Goal: Task Accomplishment & Management: Manage account settings

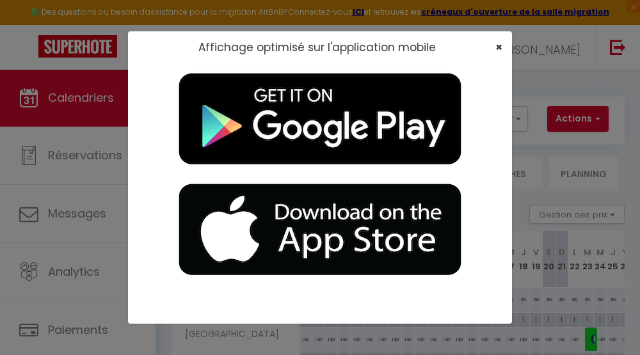
click at [499, 49] on span "×" at bounding box center [499, 47] width 7 height 16
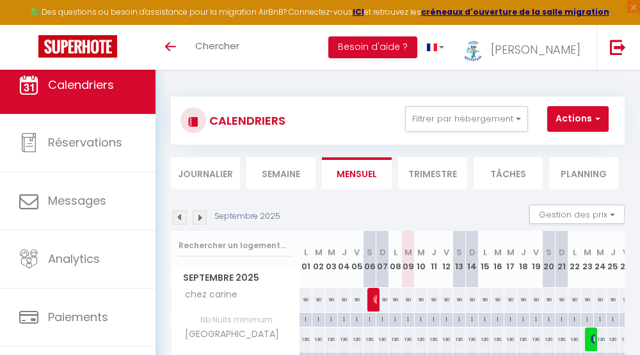
click at [106, 89] on span "Calendriers" at bounding box center [81, 85] width 66 height 16
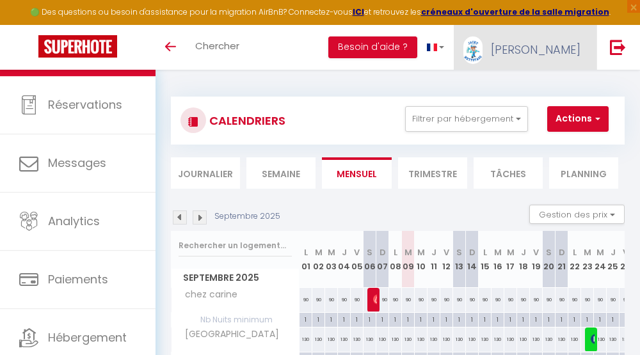
click at [555, 51] on span "[PERSON_NAME]" at bounding box center [536, 50] width 90 height 16
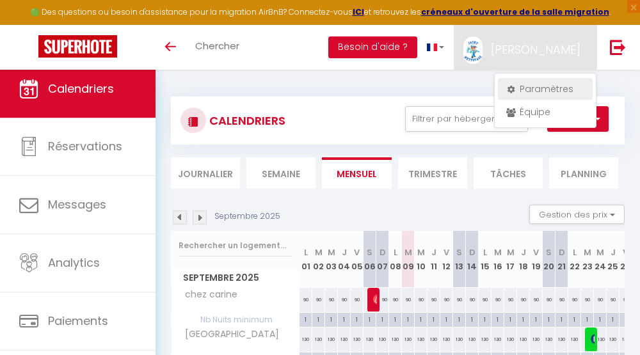
click at [534, 90] on link "Paramètres" at bounding box center [545, 89] width 95 height 22
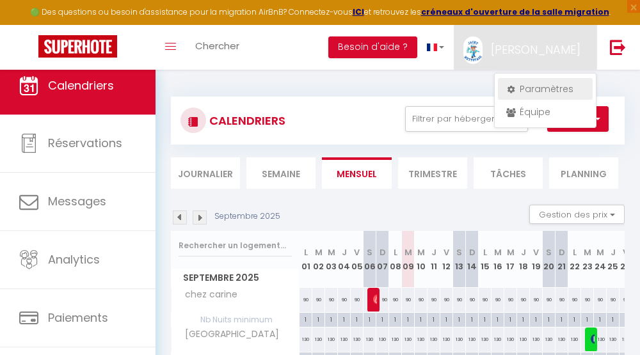
select select "28"
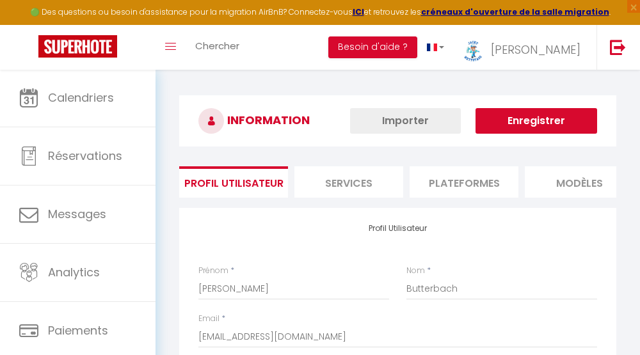
type input "rOYzJ1EbEznSprzNCfi1eb1FI"
type input "GcUhbwpn3uAFGKoTQuPm5vfVK"
type input "[URL][DOMAIN_NAME]"
select select "fr"
click at [471, 179] on li "Plateformes" at bounding box center [464, 181] width 109 height 31
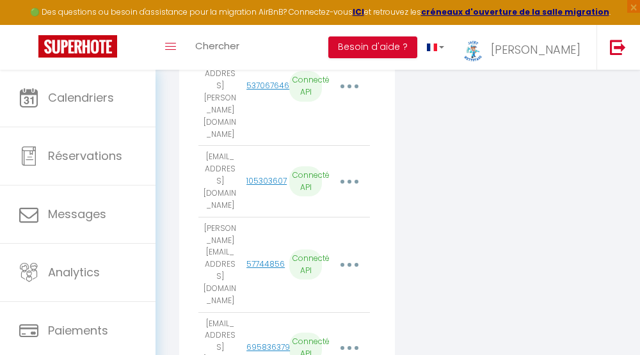
scroll to position [689, 0]
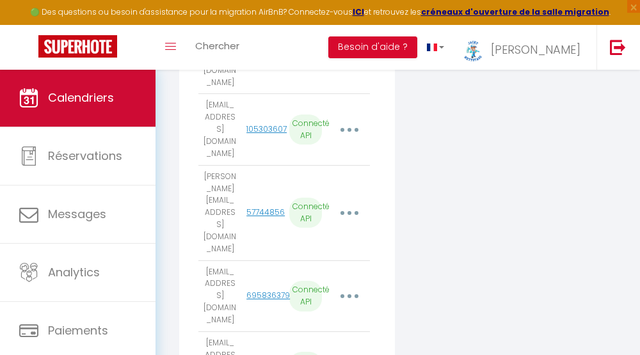
click at [69, 88] on link "Calendriers" at bounding box center [78, 98] width 156 height 58
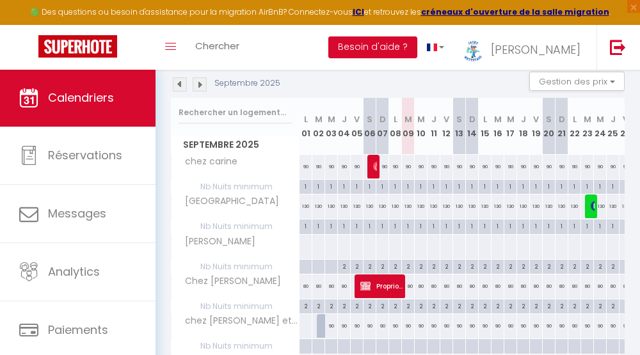
scroll to position [207, 0]
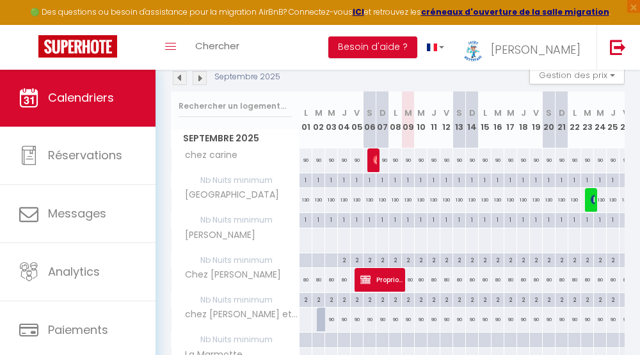
click at [375, 159] on img at bounding box center [378, 160] width 10 height 10
select select "OK"
select select "0"
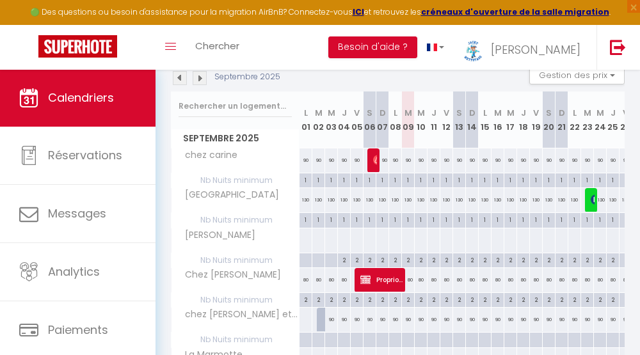
select select "1"
select select
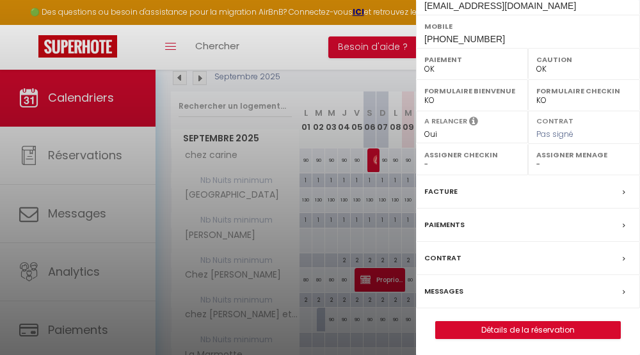
scroll to position [238, 0]
click at [459, 225] on label "Paiements" at bounding box center [445, 225] width 40 height 13
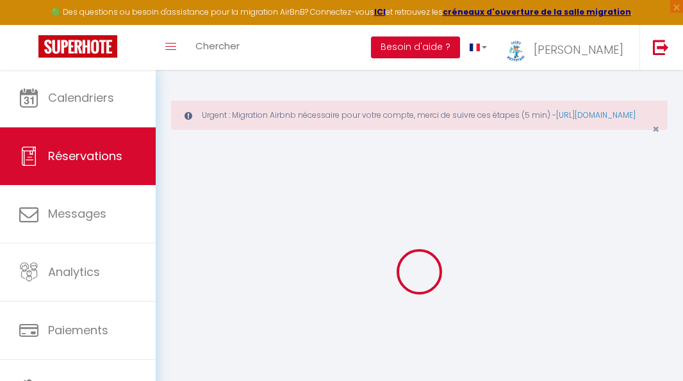
select select
checkbox input "false"
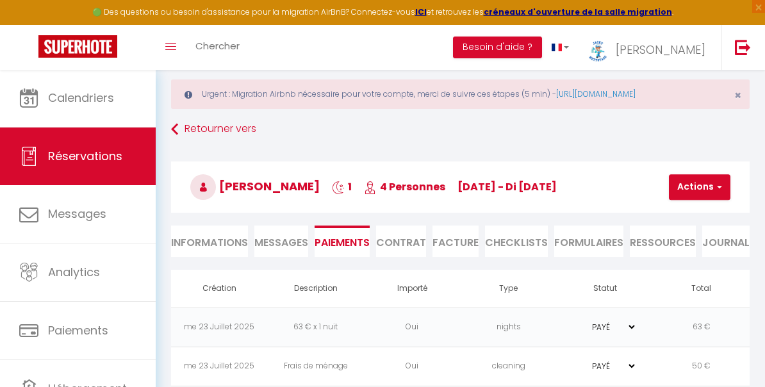
scroll to position [48, 0]
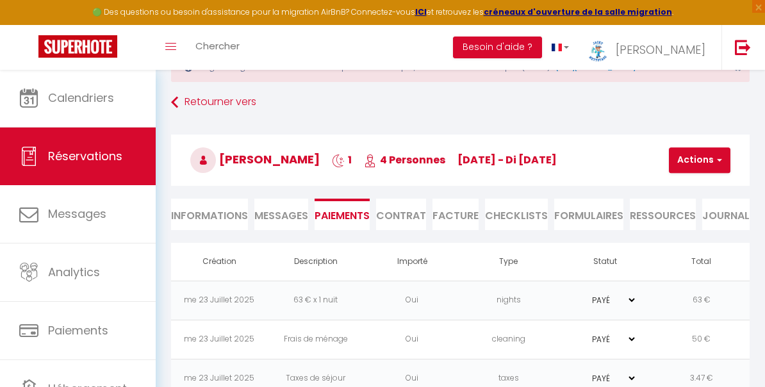
click at [286, 216] on span "Messages" at bounding box center [281, 215] width 54 height 15
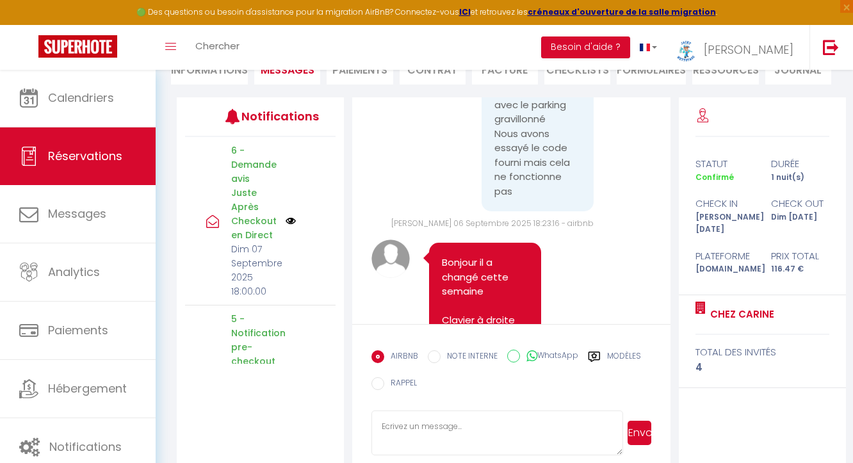
scroll to position [6838, 0]
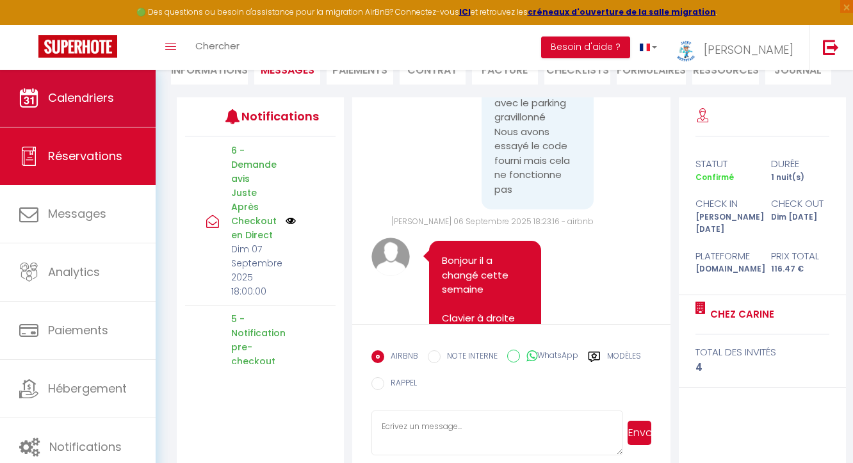
click at [101, 94] on span "Calendriers" at bounding box center [81, 98] width 66 height 16
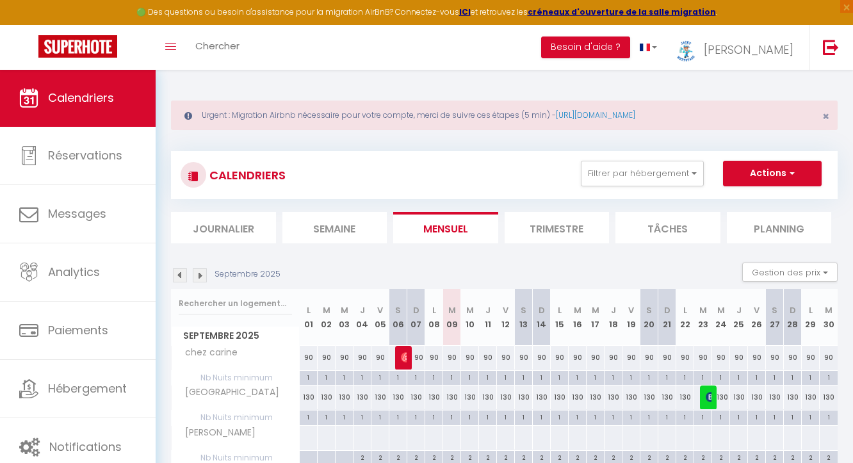
scroll to position [17, 0]
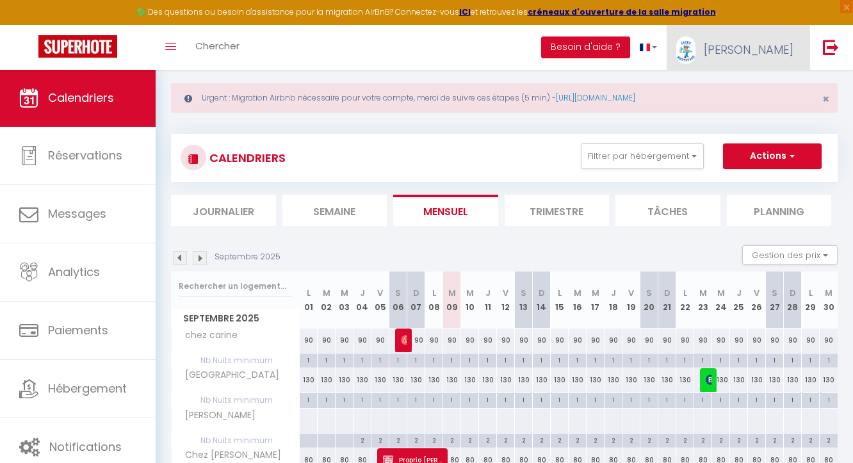
click at [640, 59] on link "[PERSON_NAME]" at bounding box center [738, 47] width 143 height 45
click at [640, 91] on link "Paramètres" at bounding box center [758, 89] width 95 height 22
select select "28"
select select "fr"
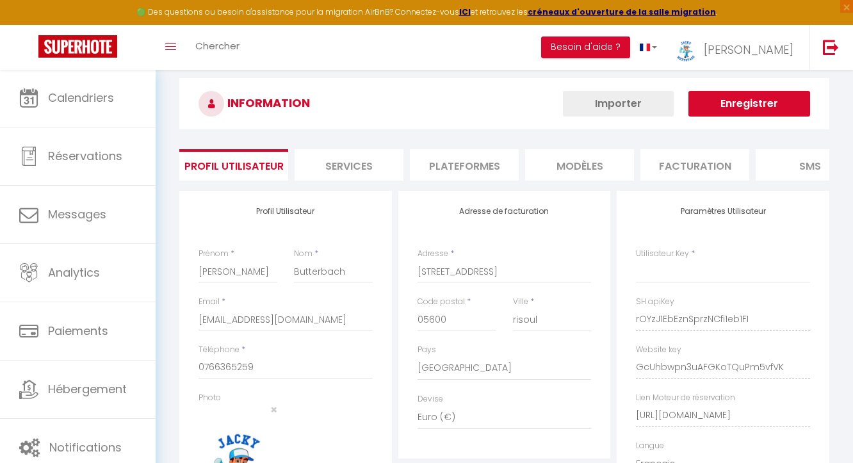
type input "rOYzJ1EbEznSprzNCfi1eb1FI"
type input "GcUhbwpn3uAFGKoTQuPm5vfVK"
type input "[URL][DOMAIN_NAME]"
select select "fr"
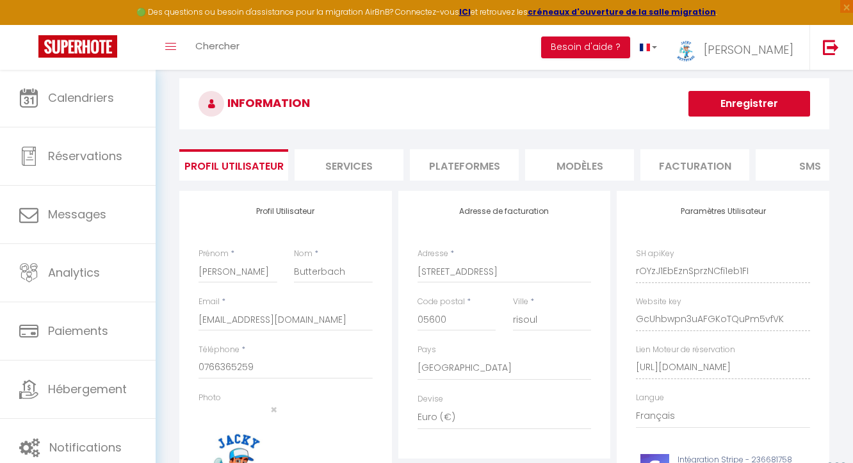
click at [461, 168] on li "Plateformes" at bounding box center [464, 164] width 109 height 31
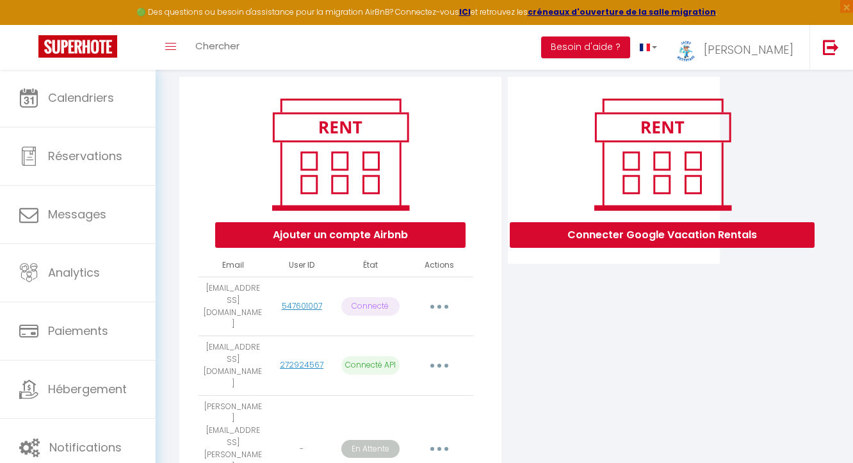
scroll to position [166, 0]
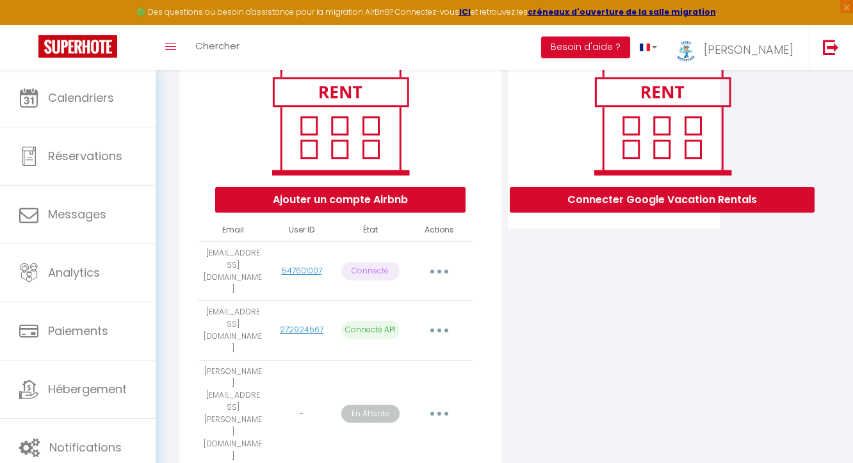
click at [443, 263] on button "button" at bounding box center [439, 271] width 36 height 20
click at [398, 338] on link "Reconnecter le compte" at bounding box center [383, 347] width 142 height 22
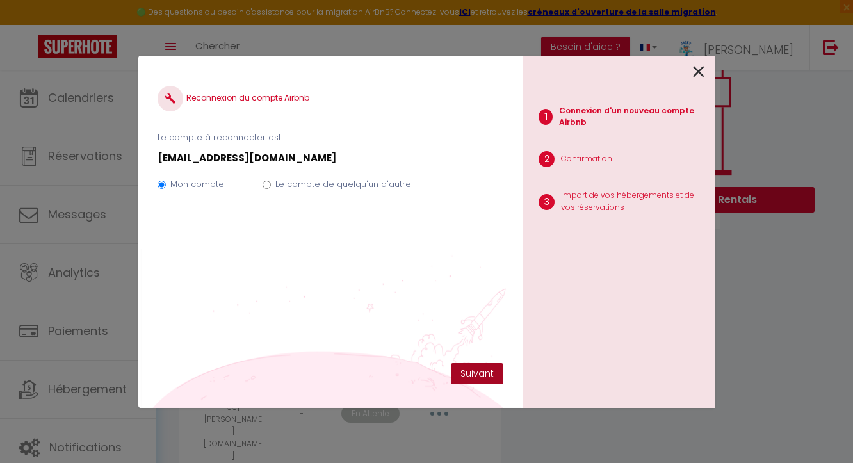
click at [480, 355] on button "Suivant" at bounding box center [477, 374] width 53 height 22
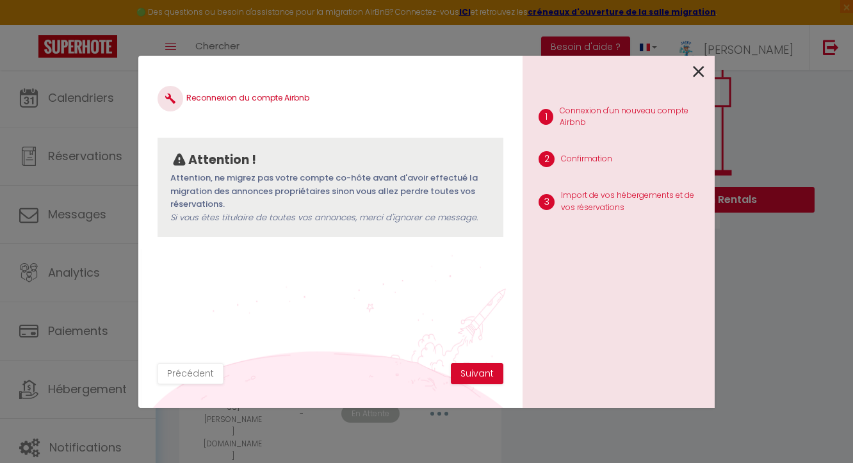
click at [480, 355] on button "Suivant" at bounding box center [477, 374] width 53 height 22
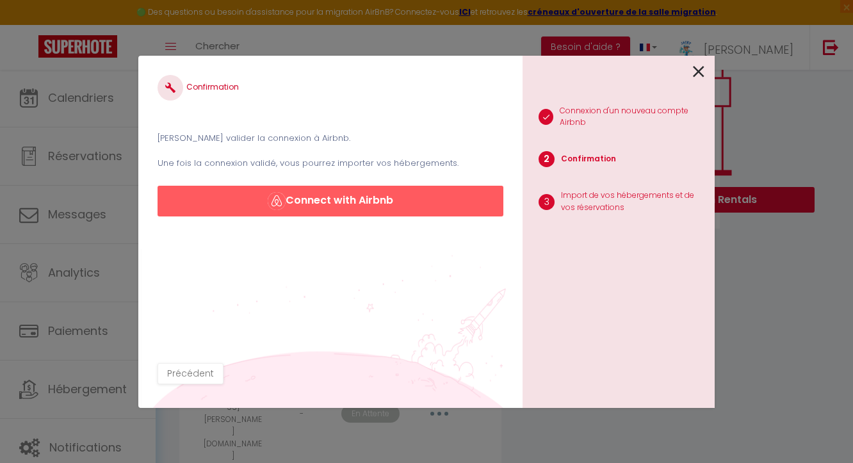
click at [396, 204] on button "Connect with Airbnb" at bounding box center [331, 201] width 346 height 31
click at [366, 198] on button "Connect with Airbnb" at bounding box center [331, 201] width 346 height 31
click at [640, 69] on icon at bounding box center [699, 71] width 12 height 19
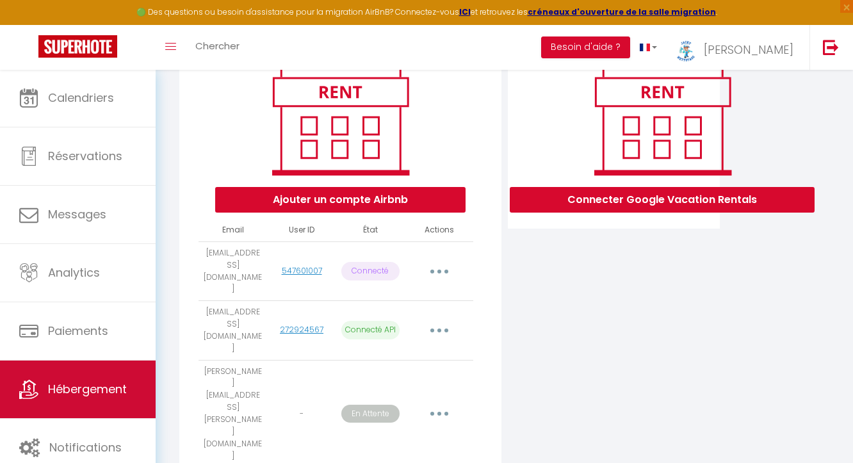
click at [80, 355] on span "Hébergement" at bounding box center [87, 389] width 79 height 16
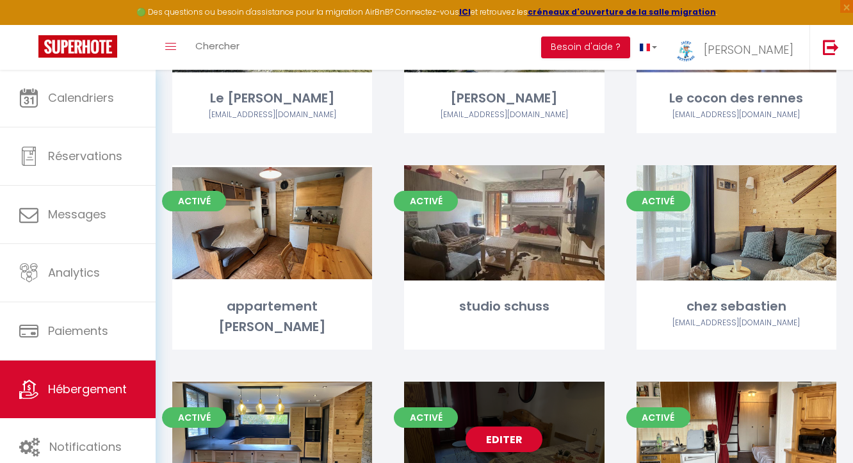
scroll to position [453, 0]
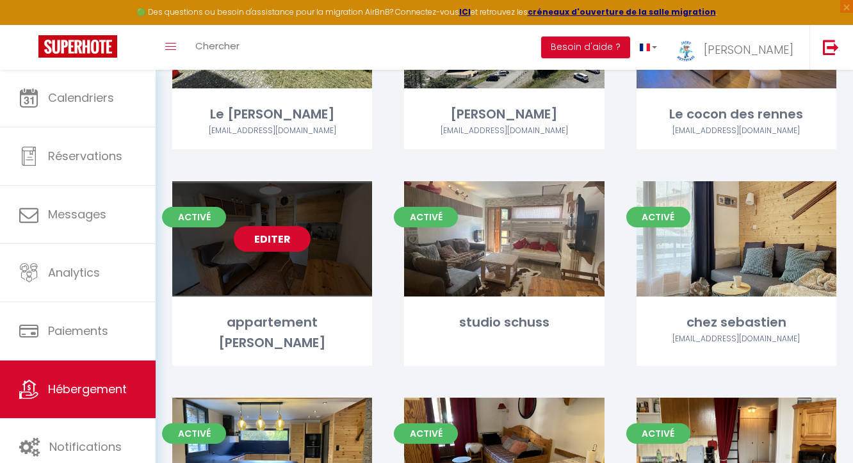
click at [298, 241] on link "Editer" at bounding box center [272, 239] width 77 height 26
click at [284, 234] on link "Editer" at bounding box center [272, 239] width 77 height 26
click at [279, 244] on link "Editer" at bounding box center [272, 239] width 77 height 26
select select "3"
select select "2"
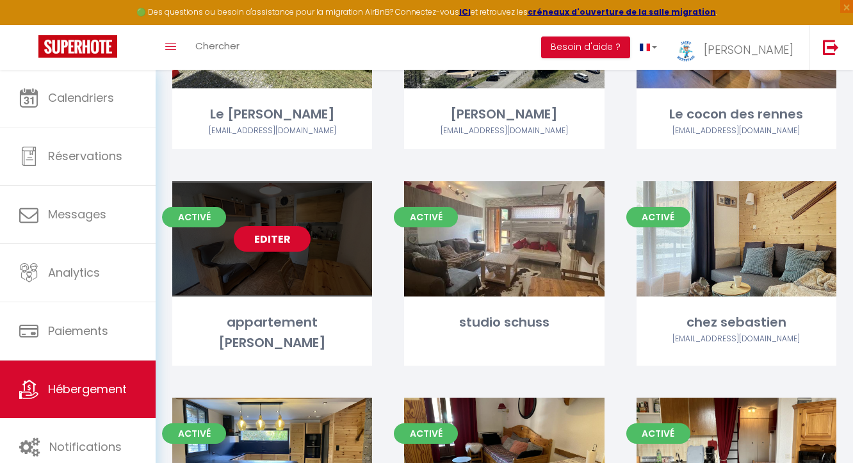
select select "1"
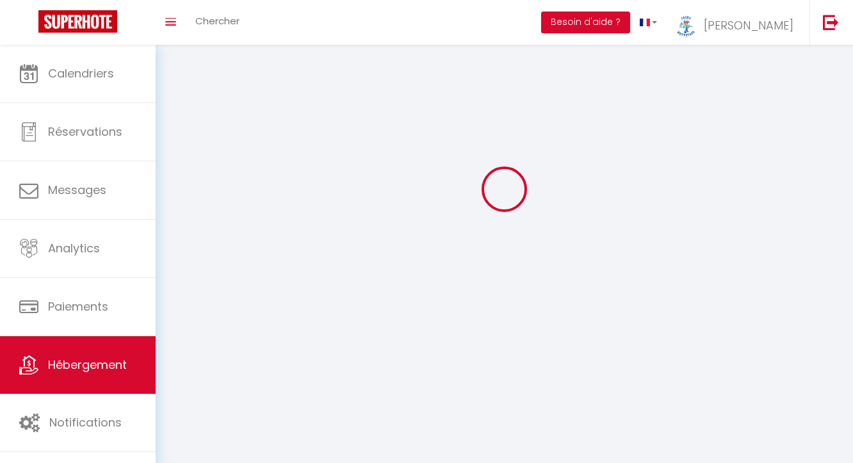
select select
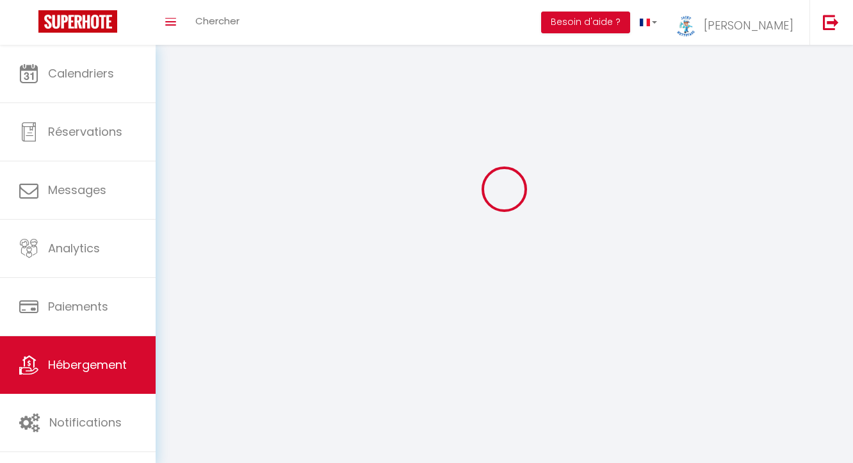
select select
checkbox input "false"
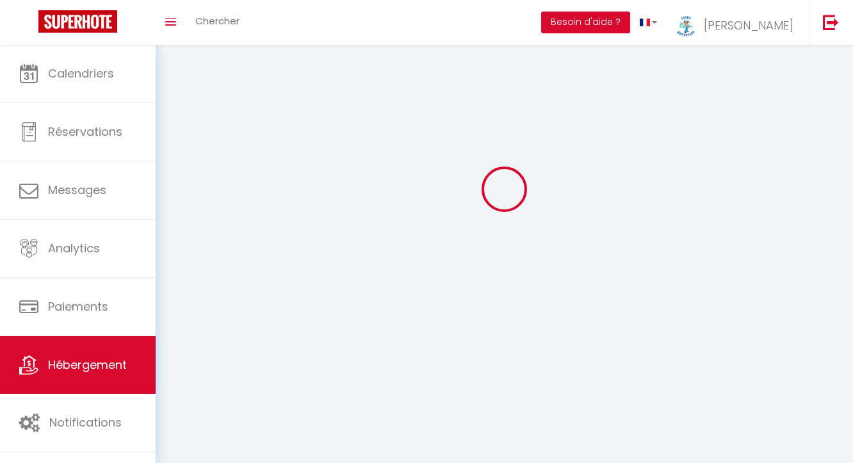
checkbox input "false"
select select
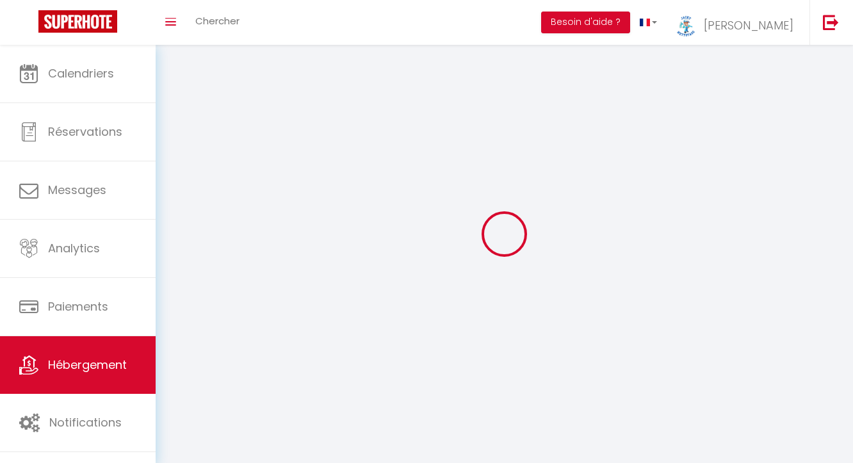
select select
checkbox input "false"
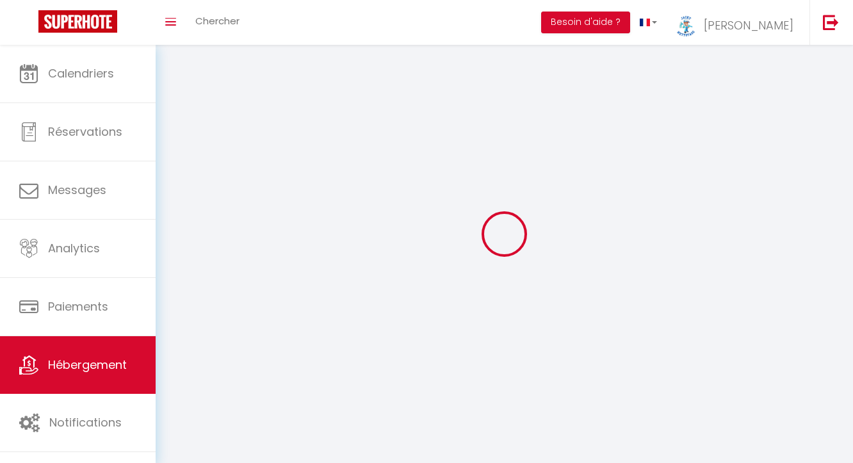
checkbox input "false"
select select
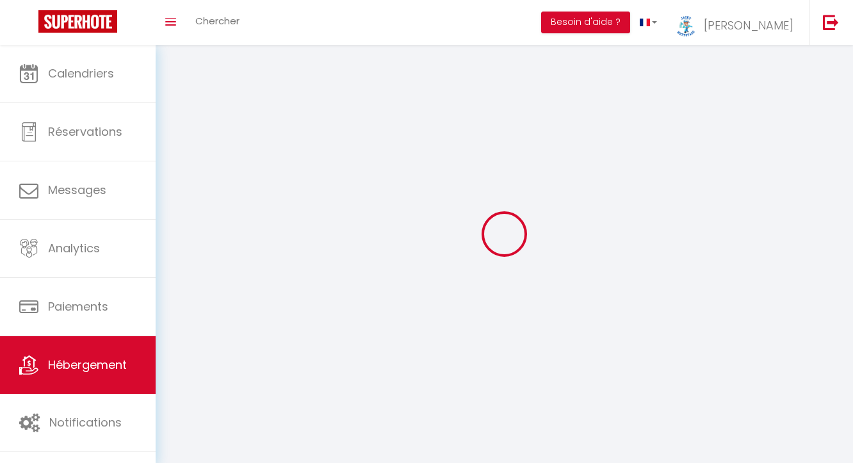
select select
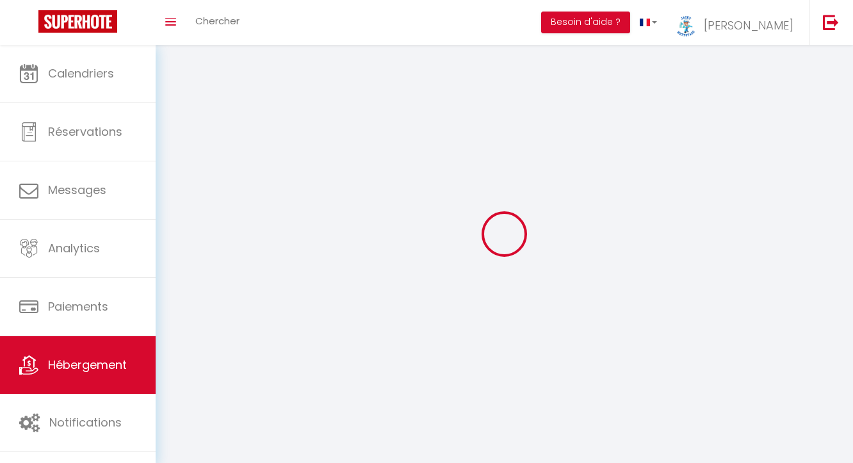
checkbox input "false"
select select
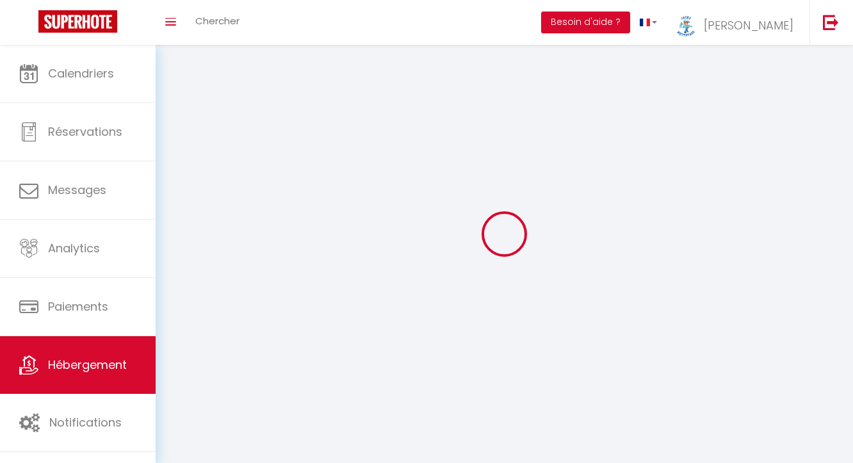
select select
select select "28"
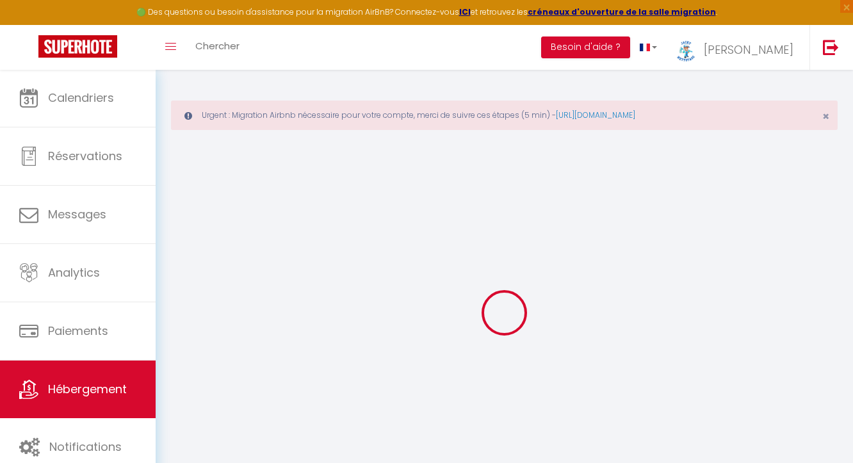
select select
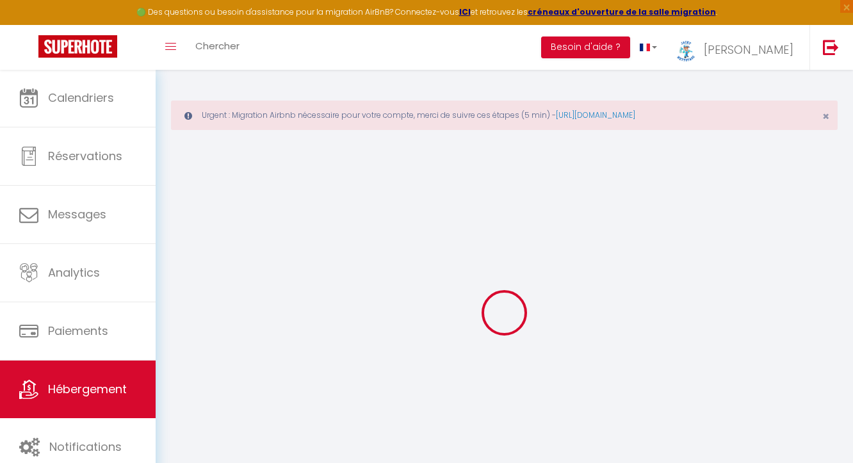
select select
checkbox input "false"
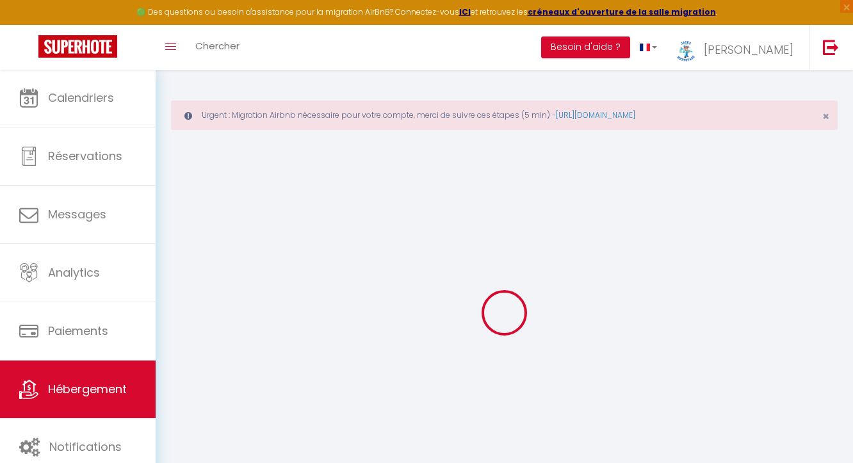
select select
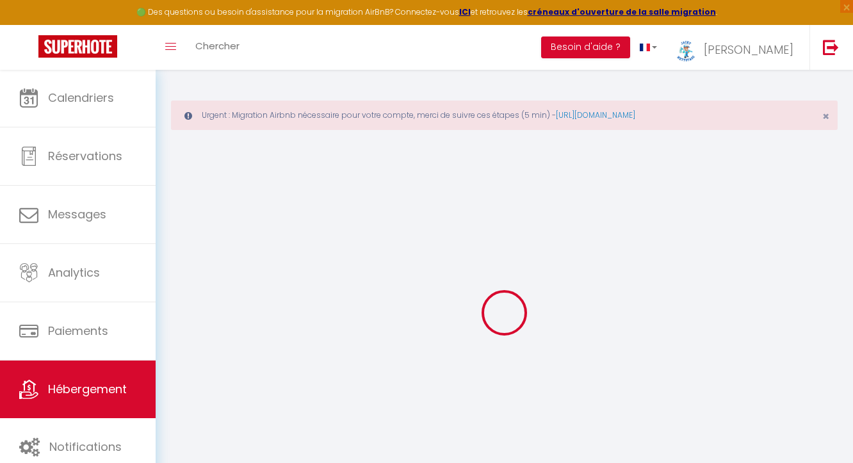
select select
checkbox input "false"
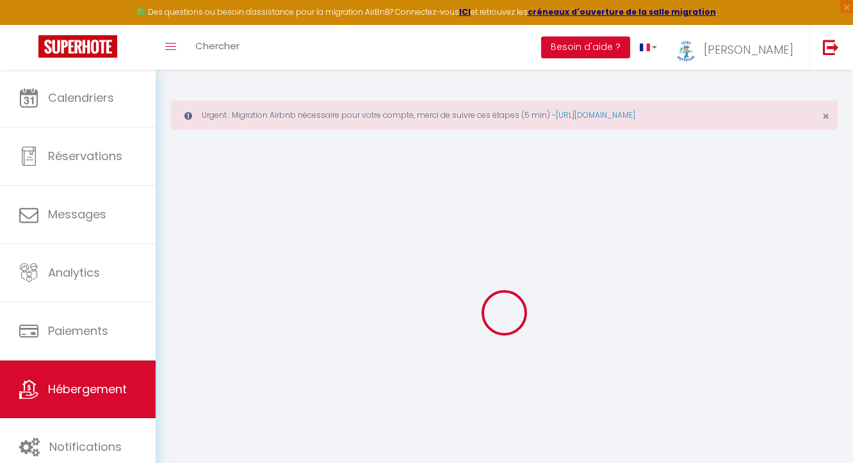
checkbox input "false"
select select
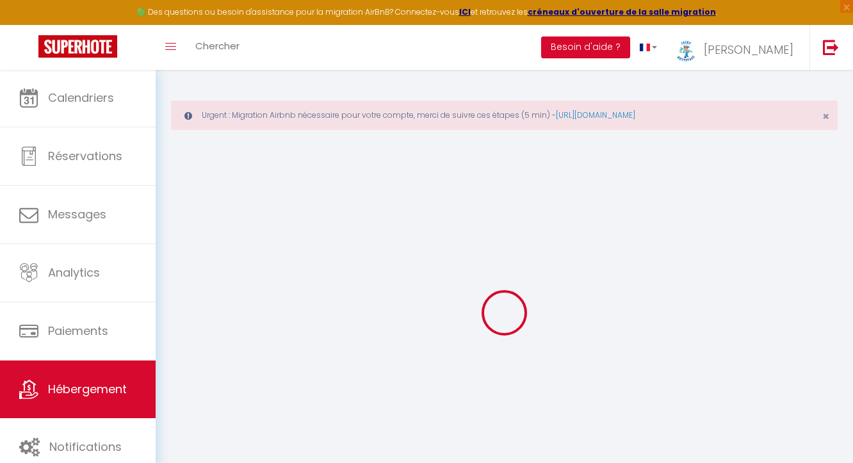
select select
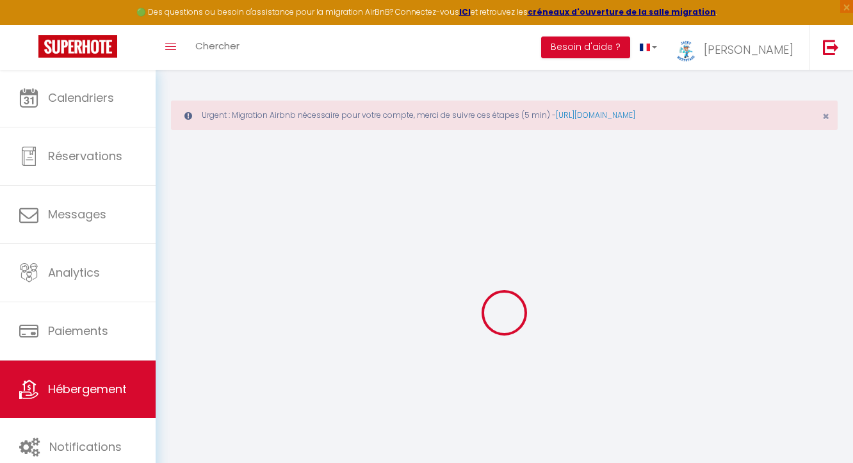
checkbox input "false"
select select
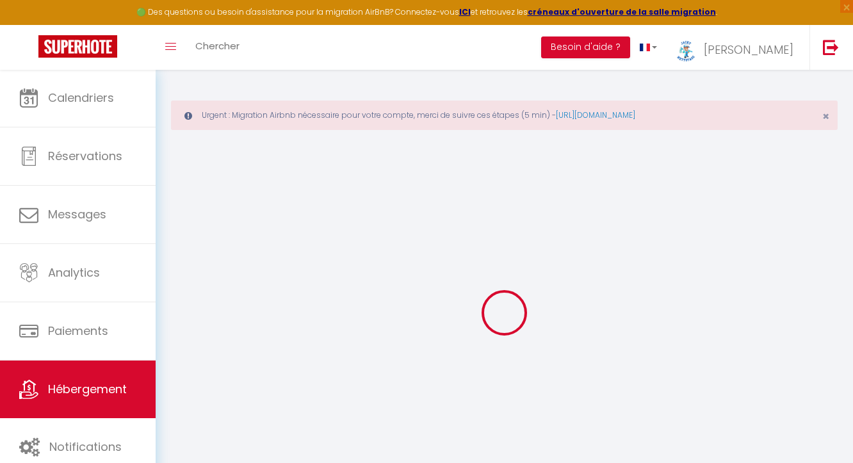
select select
type input "appartement [PERSON_NAME]"
type input "margaux"
type input "cazalet"
type input "300"
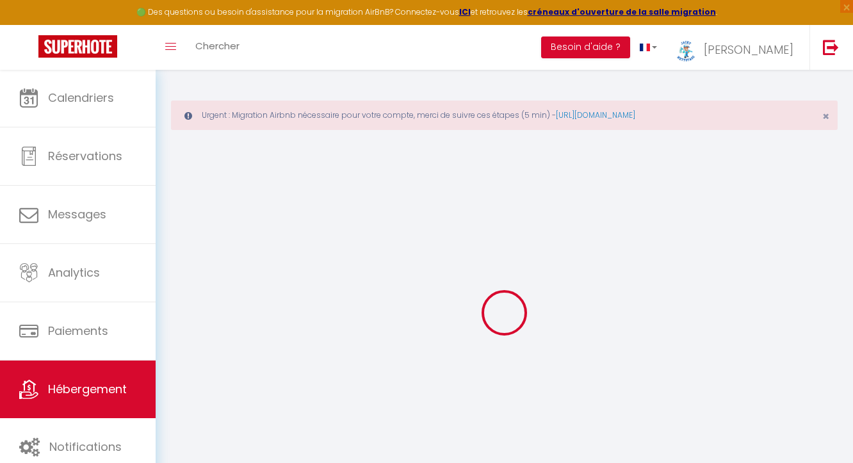
select select
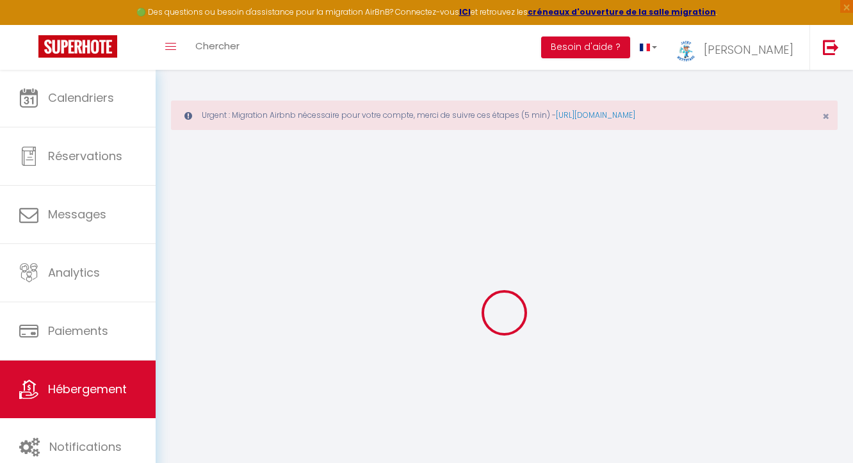
type input "[STREET_ADDRESS]"
type input "05560"
type input "vars"
type input "[PERSON_NAME][EMAIL_ADDRESS][PERSON_NAME][DOMAIN_NAME]"
select select "9622"
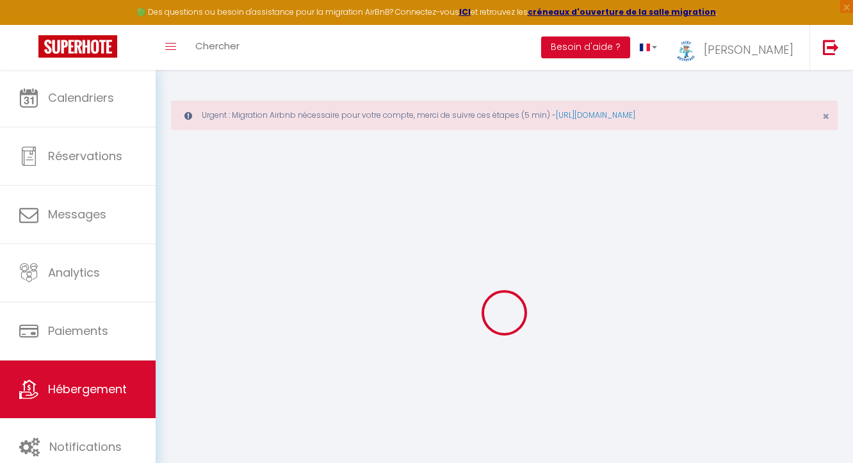
checkbox input "false"
checkbox input "true"
checkbox input "false"
type input "0"
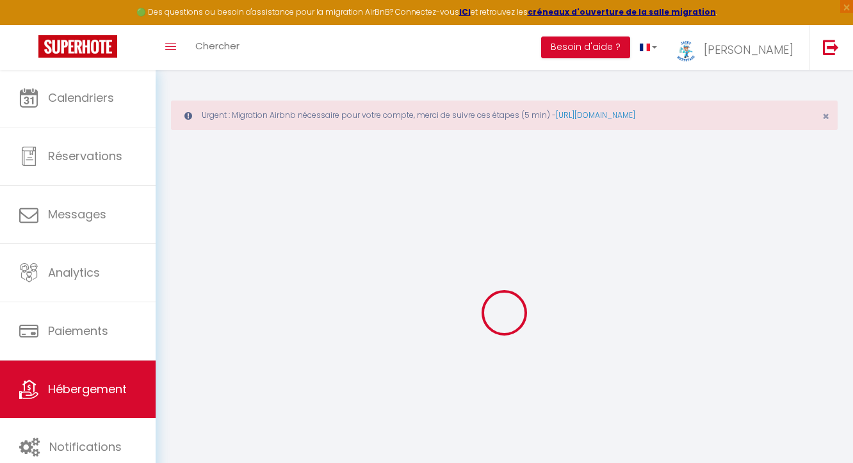
type input "0"
select select
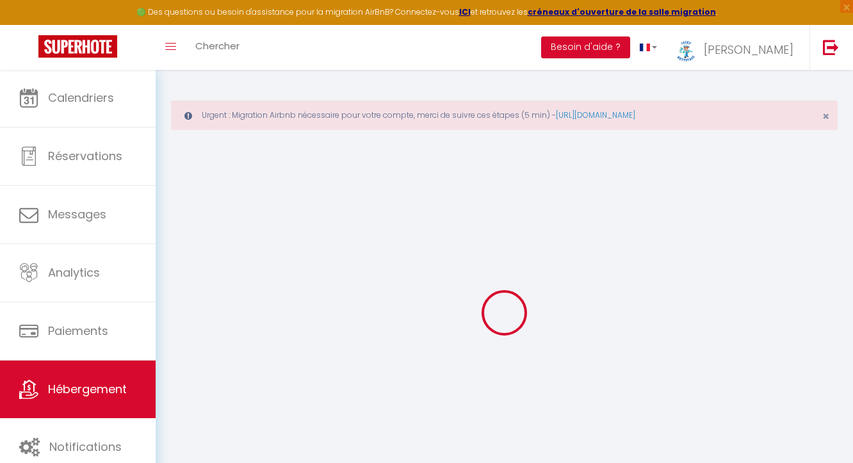
select select
checkbox input "false"
checkbox input "true"
checkbox input "false"
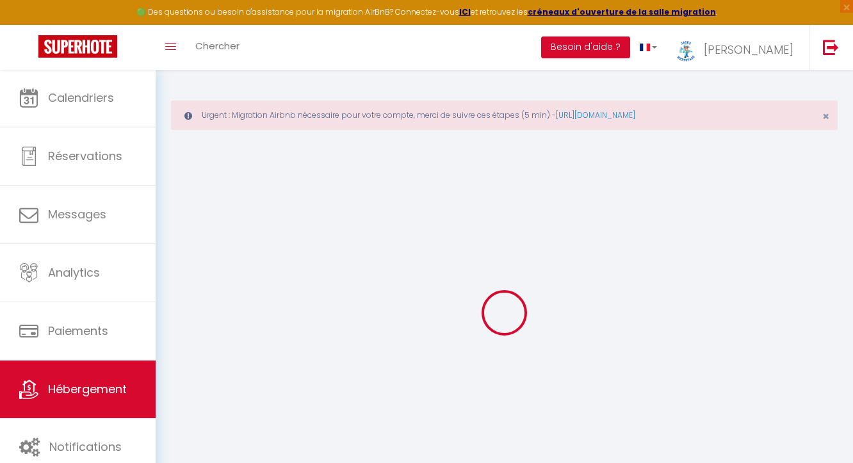
select select
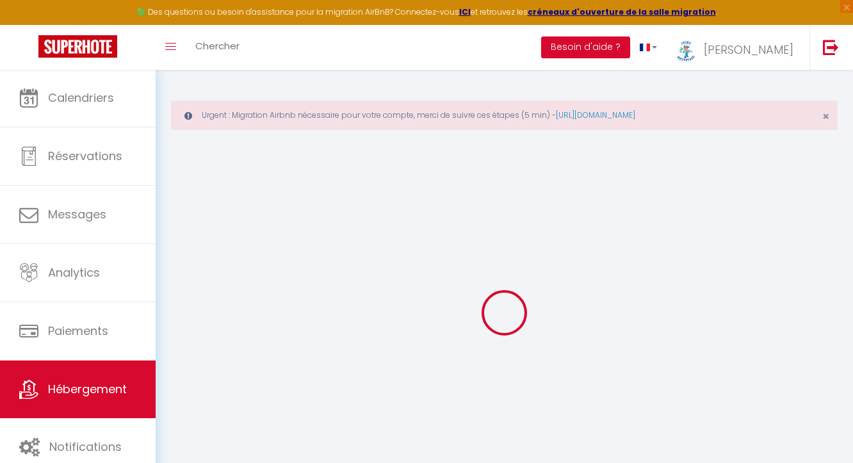
checkbox input "false"
checkbox input "true"
checkbox input "false"
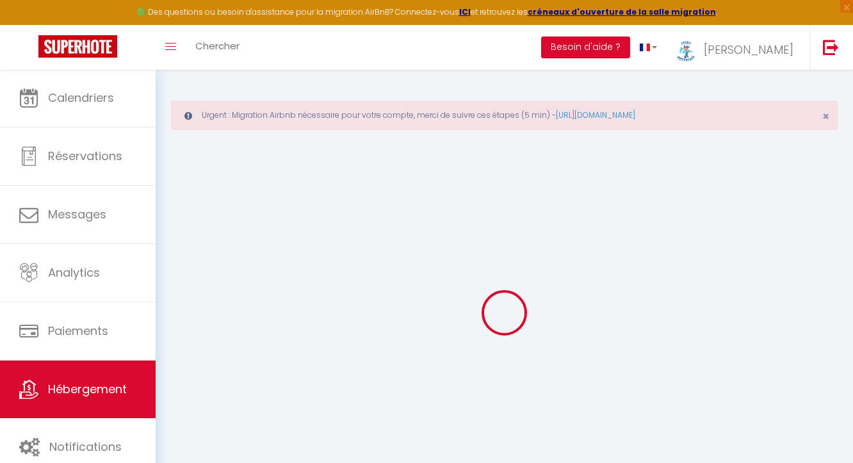
checkbox input "false"
checkbox input "true"
checkbox input "false"
select select "15:00"
select select "23:45"
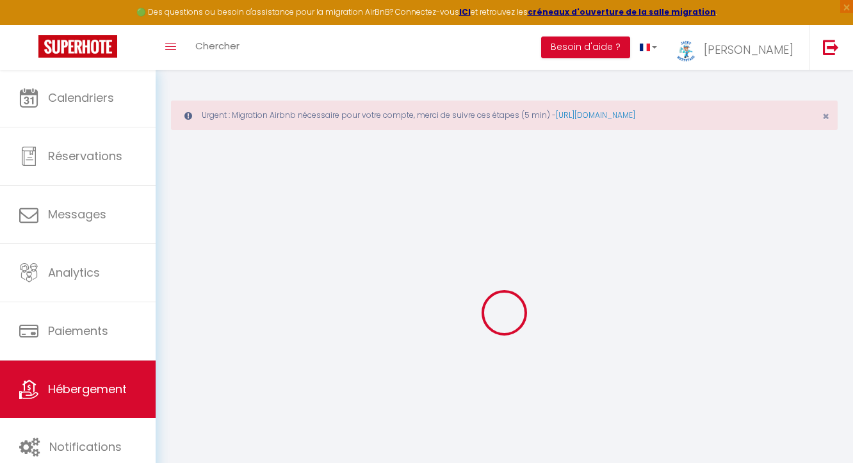
select select "11:00"
select select "30"
select select "120"
checkbox input "false"
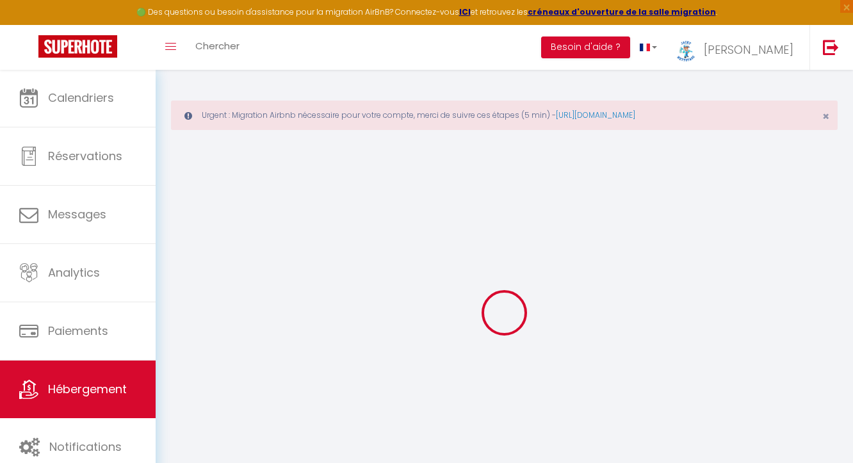
checkbox input "true"
checkbox input "false"
checkbox input "true"
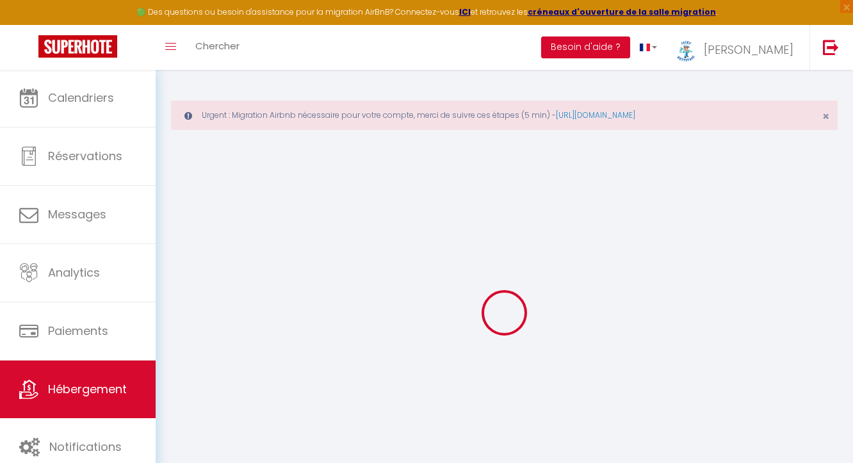
checkbox input "false"
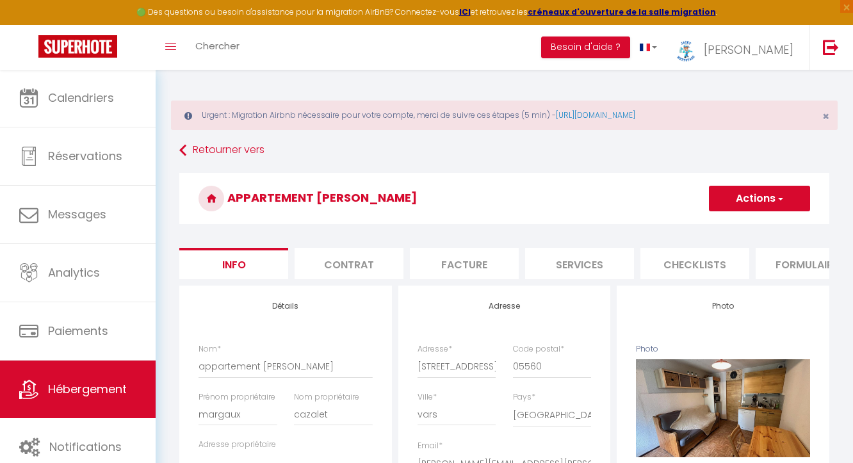
click at [640, 206] on button "Actions" at bounding box center [759, 199] width 101 height 26
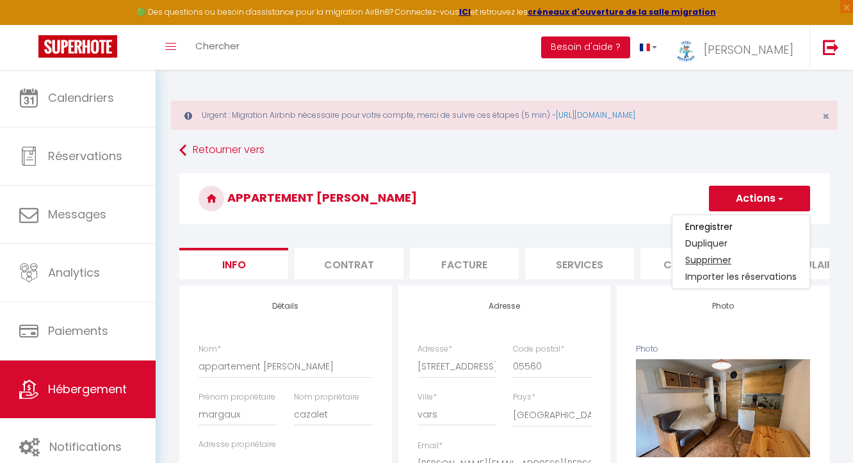
click at [640, 260] on link "Supprimer" at bounding box center [740, 260] width 137 height 17
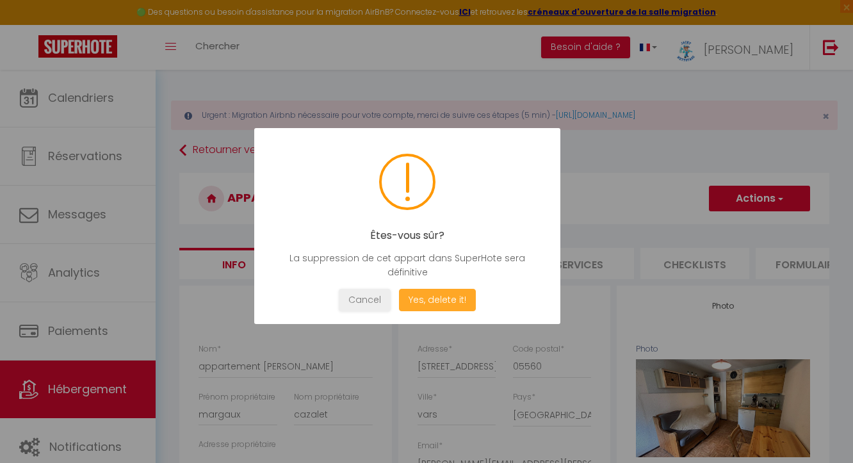
click at [425, 291] on button "Yes, delete it!" at bounding box center [437, 300] width 77 height 22
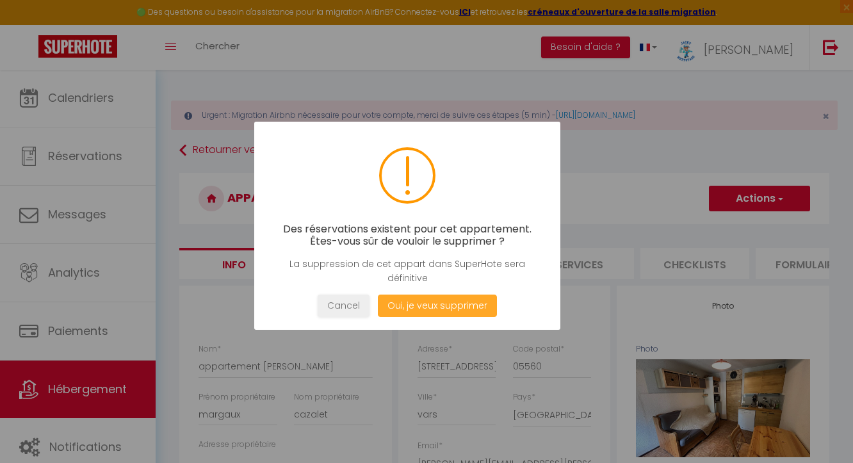
click at [426, 309] on button "Oui, je veux supprimer" at bounding box center [437, 306] width 119 height 22
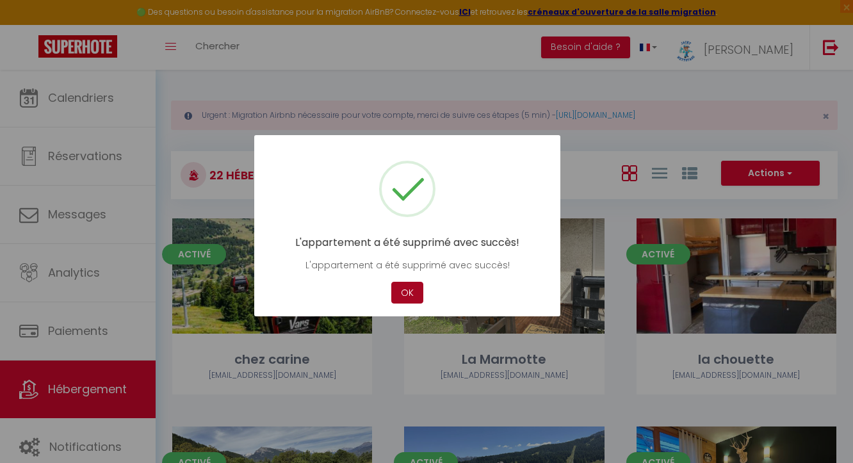
click at [415, 295] on button "OK" at bounding box center [407, 293] width 32 height 22
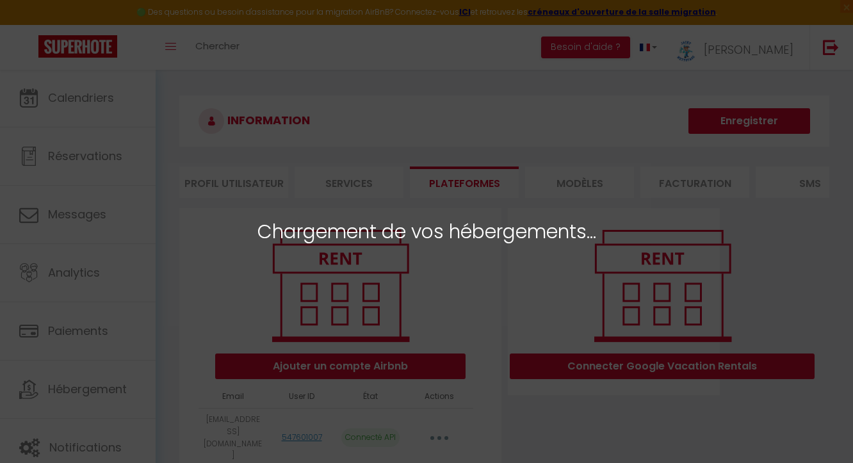
select select "49442"
select select "50666"
select select
select select "49857"
select select "57905"
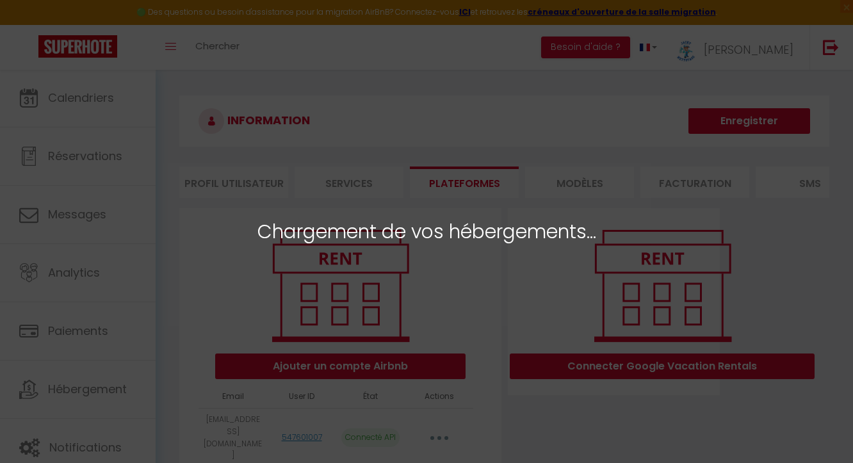
select select "57428"
select select "59673"
select select "57954"
select select
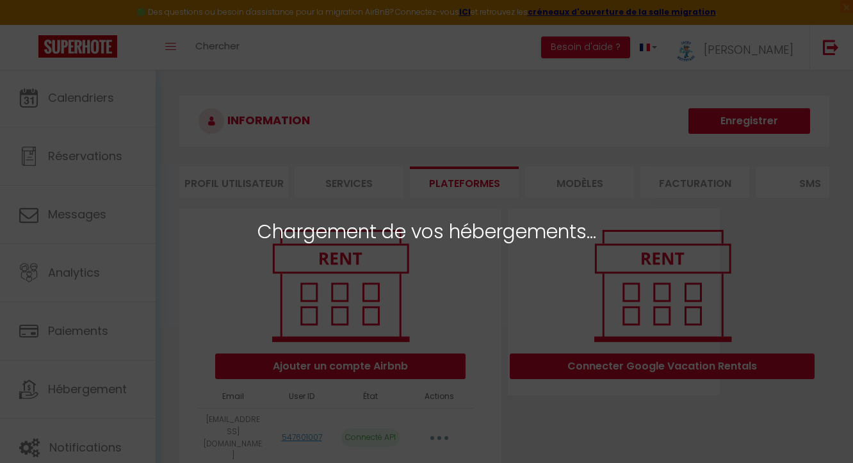
select select "51729"
select select "73703"
select select "72725"
select select "49856"
select select "49120"
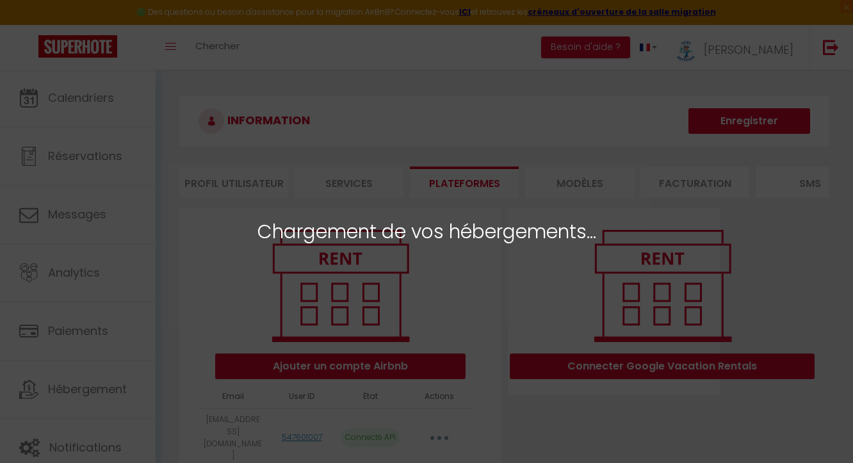
select select "68366"
select select "76403"
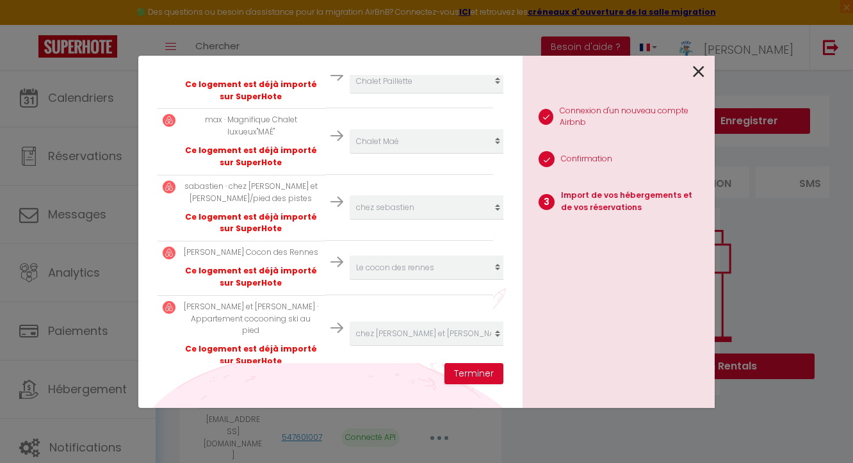
scroll to position [937, 0]
click at [485, 376] on button "Terminer" at bounding box center [473, 374] width 59 height 22
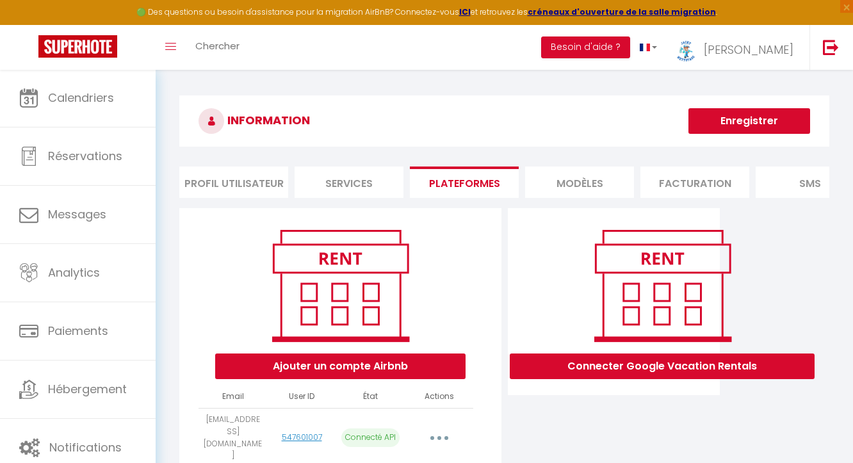
scroll to position [0, 0]
click at [444, 429] on button "button" at bounding box center [439, 438] width 36 height 20
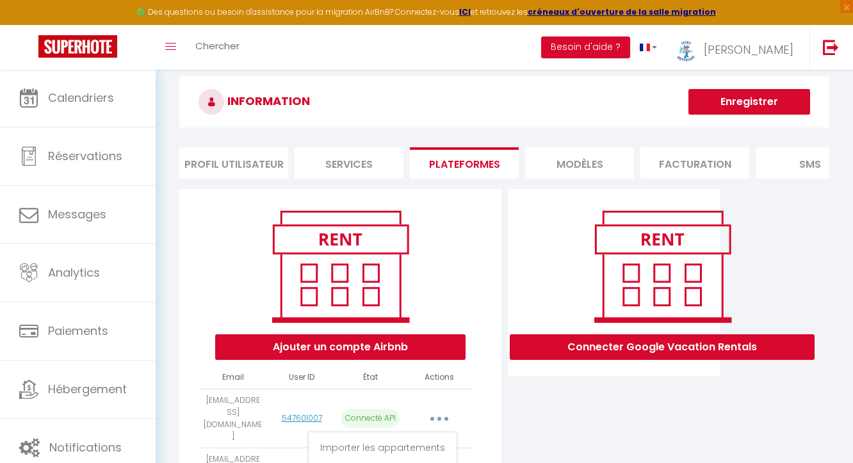
click at [384, 349] on button "Ajouter un compte Airbnb" at bounding box center [340, 347] width 250 height 26
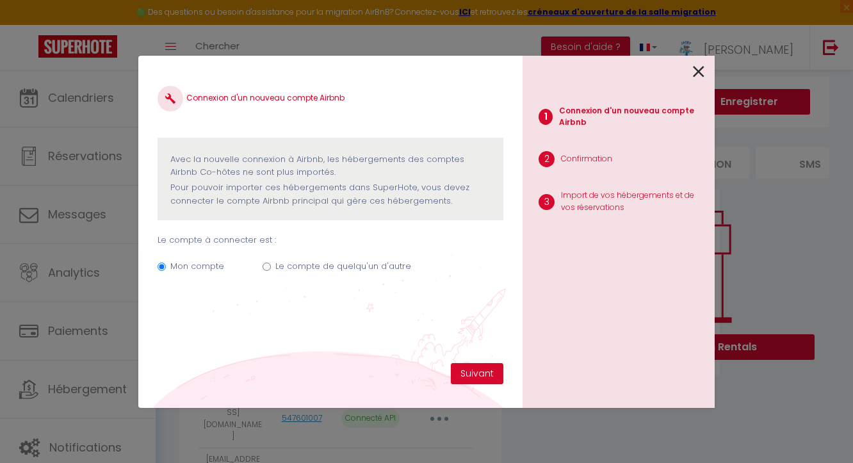
click at [270, 266] on div "Mon compte Le compte de quelqu'un d'autre" at bounding box center [331, 268] width 346 height 43
click at [265, 264] on input "Le compte de quelqu'un d'autre" at bounding box center [267, 267] width 8 height 8
radio input "true"
radio input "false"
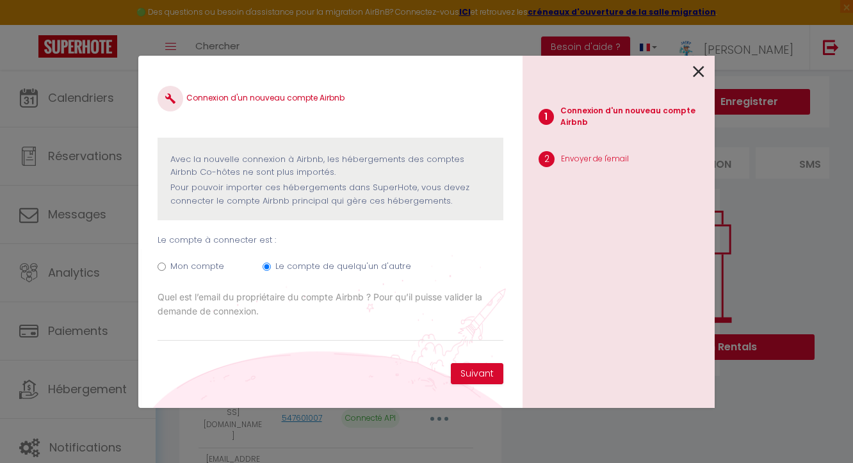
click at [699, 74] on icon at bounding box center [699, 71] width 12 height 19
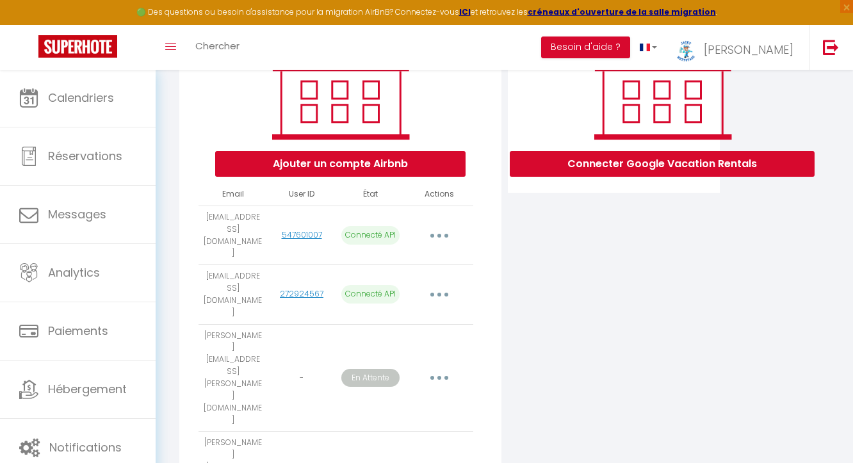
scroll to position [204, 0]
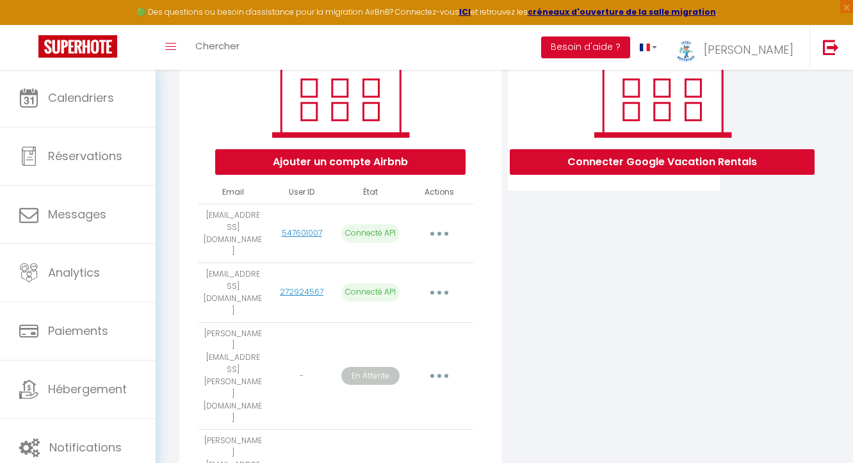
click at [435, 282] on button "button" at bounding box center [439, 292] width 36 height 20
click at [385, 311] on link "Importer les appartements" at bounding box center [383, 322] width 142 height 22
select select "49442"
select select "50666"
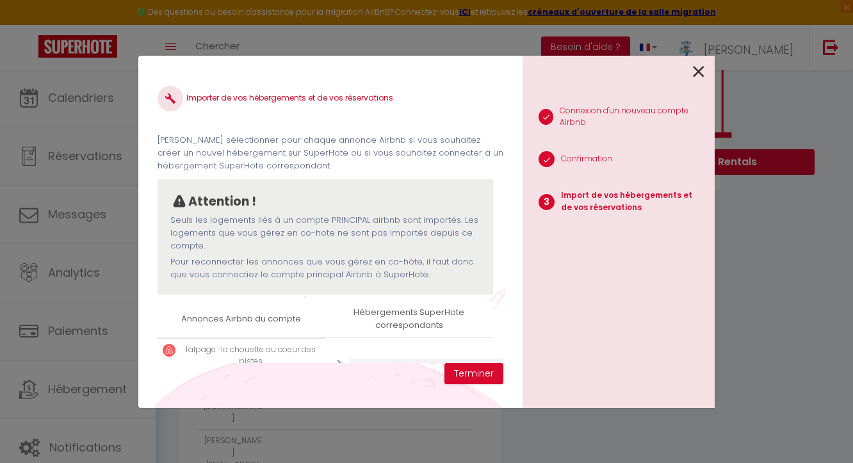
click at [314, 350] on p "l'alpage · la chouette au coeur des pistes" at bounding box center [251, 356] width 138 height 24
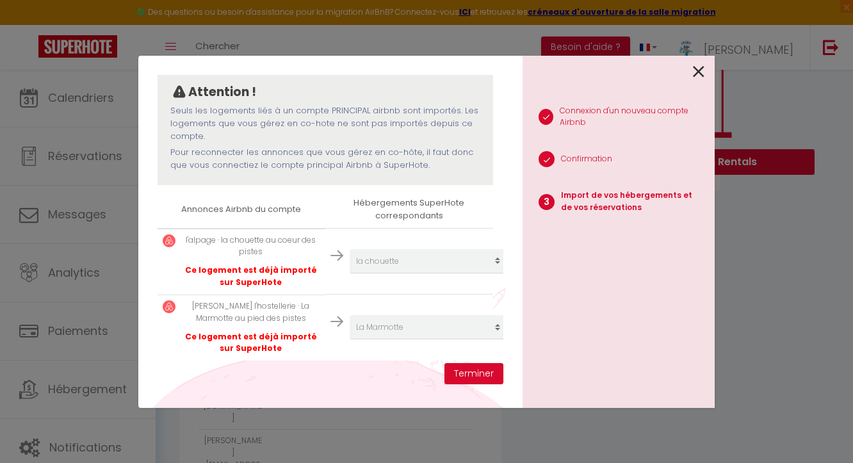
scroll to position [109, 0]
click at [700, 68] on icon at bounding box center [699, 71] width 12 height 19
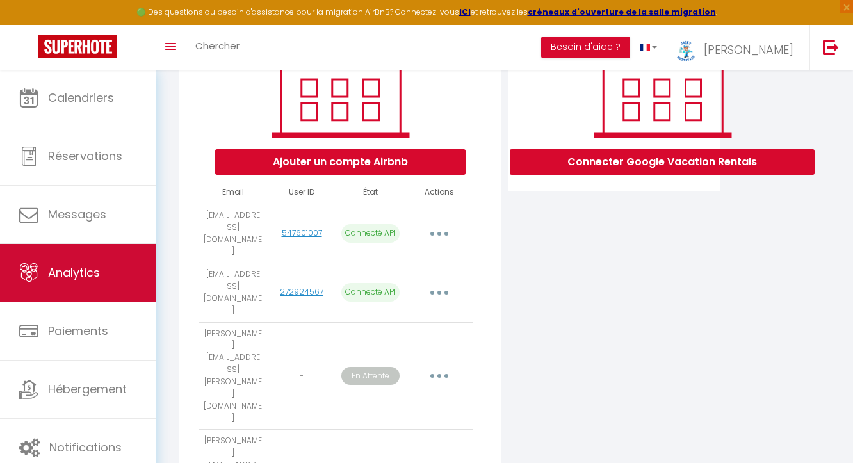
click at [76, 280] on span "Analytics" at bounding box center [74, 272] width 52 height 16
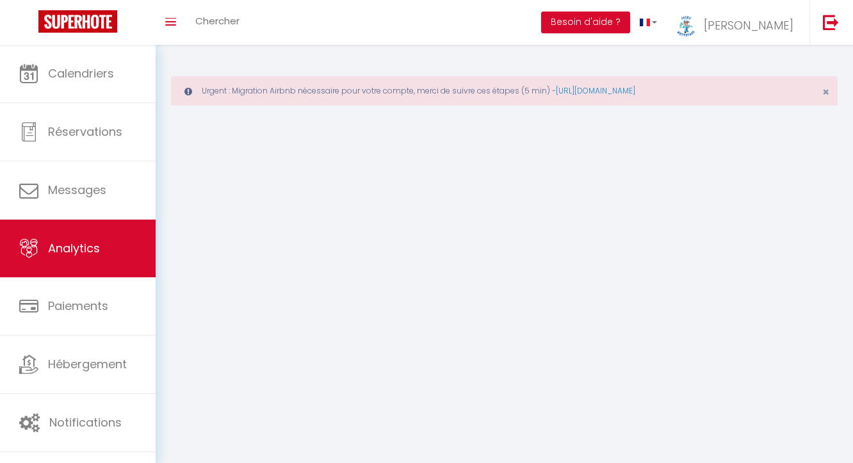
select select "2025"
select select "9"
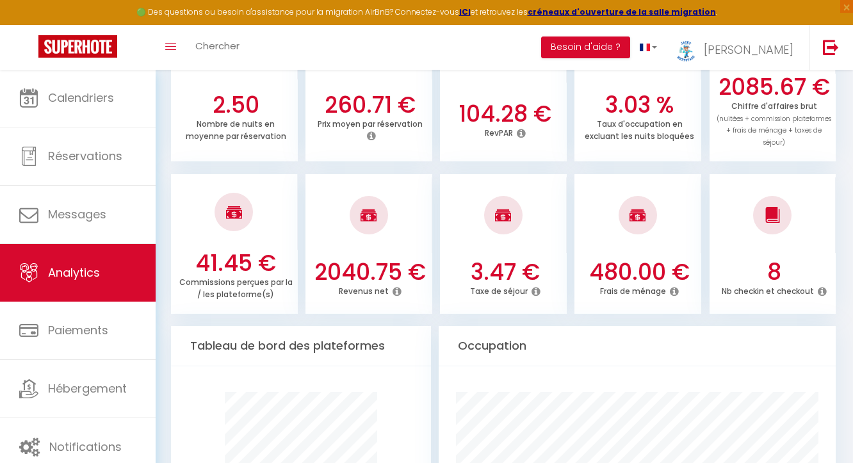
scroll to position [483, 0]
